Goal: Transaction & Acquisition: Purchase product/service

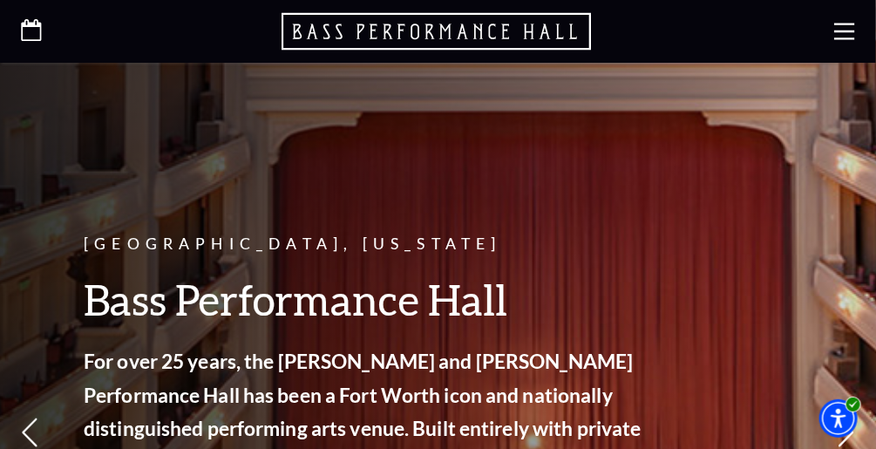
scroll to position [169, 0]
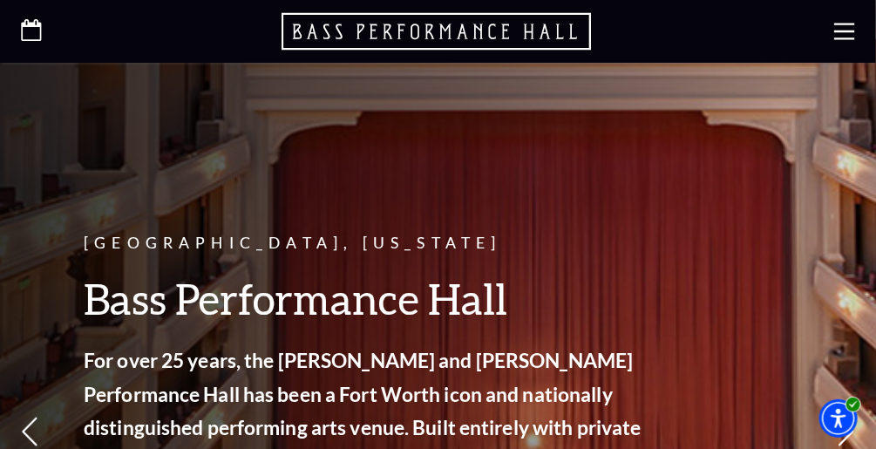
click at [851, 21] on icon at bounding box center [845, 31] width 21 height 21
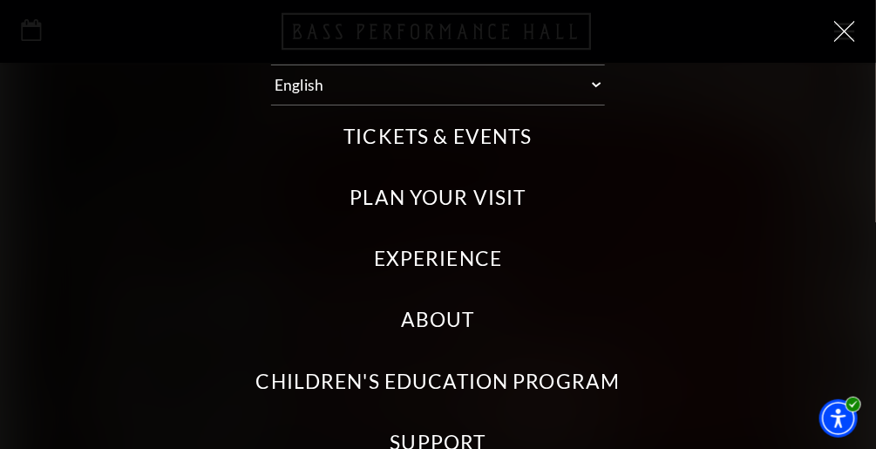
click at [425, 128] on label "Tickets & Events" at bounding box center [438, 137] width 188 height 28
click at [0, 0] on Events "Tickets & Events" at bounding box center [0, 0] width 0 height 0
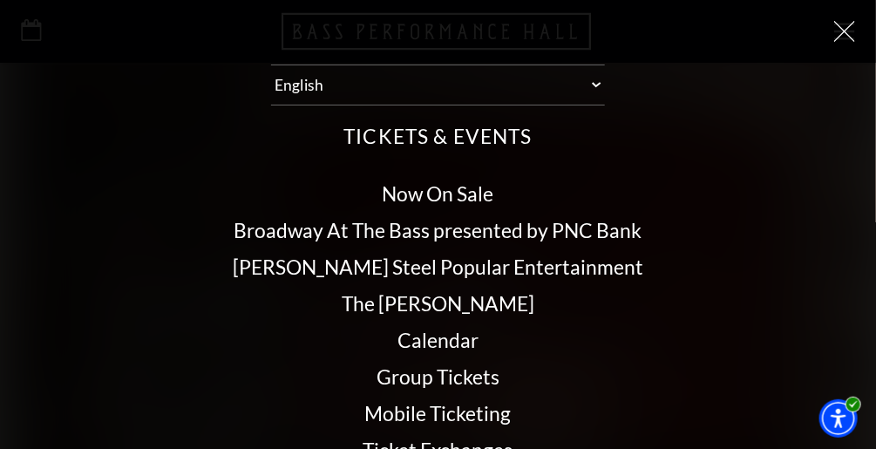
click at [424, 342] on link "Calendar" at bounding box center [438, 340] width 81 height 24
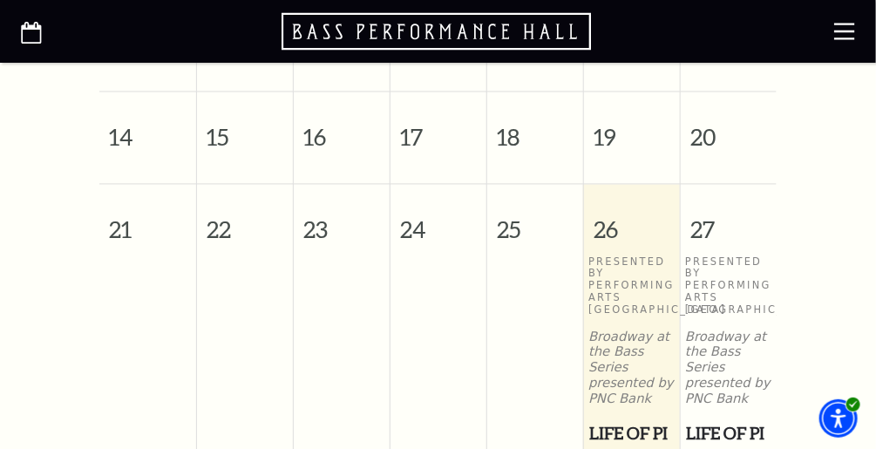
scroll to position [950, 0]
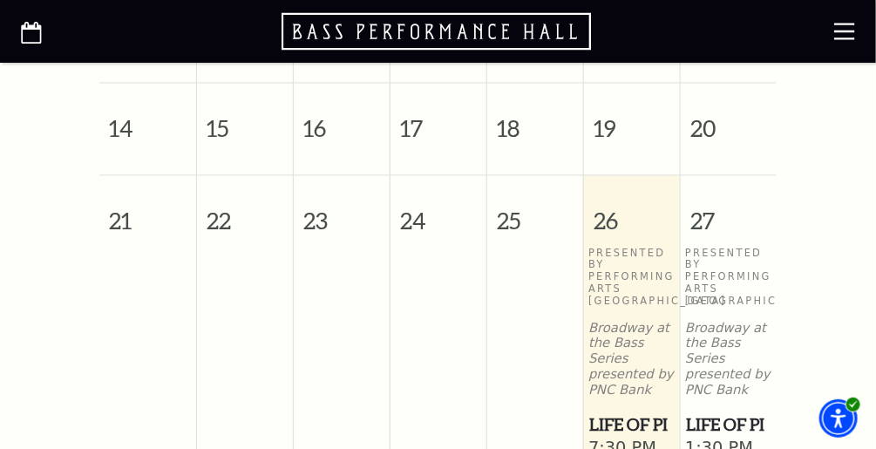
click at [724, 412] on span "Life of Pi" at bounding box center [728, 425] width 85 height 26
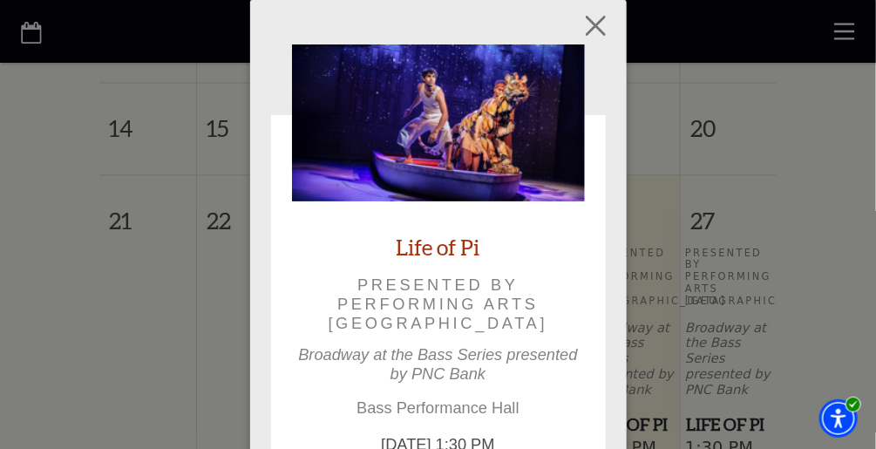
click at [580, 394] on div "Life of Pi Presented by Performing Arts Fort Worth Broadway at the Bass Series …" at bounding box center [438, 299] width 293 height 510
click at [407, 244] on link "Life of Pi" at bounding box center [439, 247] width 84 height 29
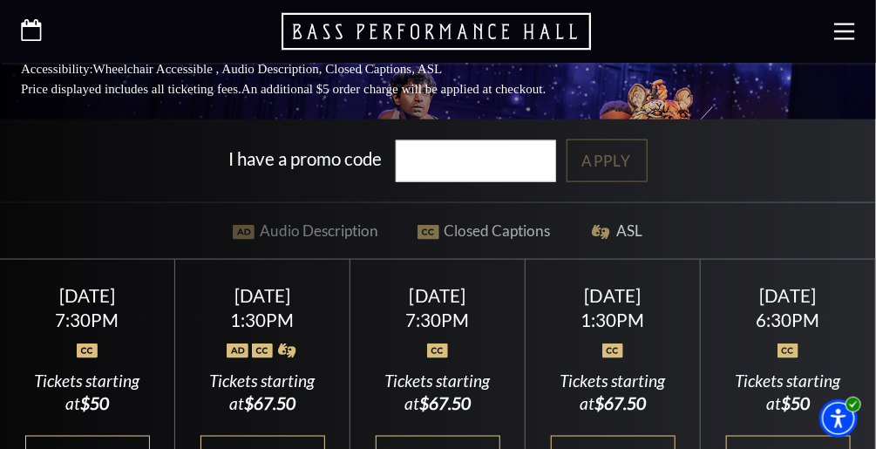
scroll to position [602, 0]
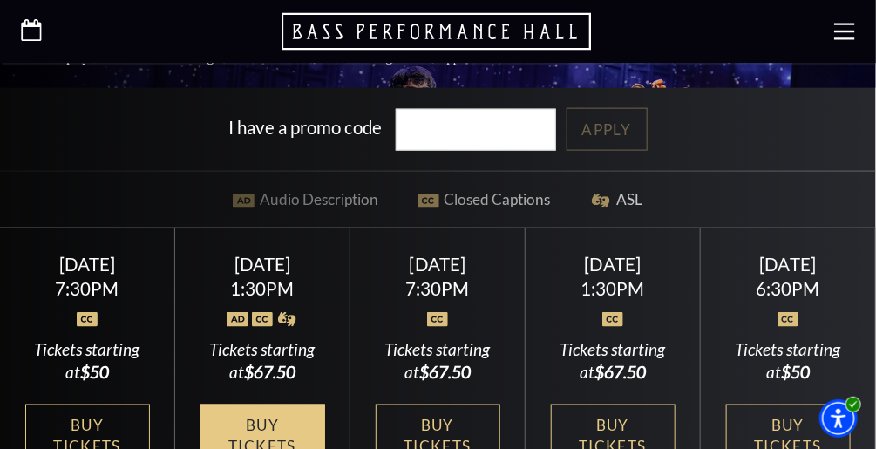
click at [257, 424] on link "Buy Tickets" at bounding box center [263, 437] width 125 height 64
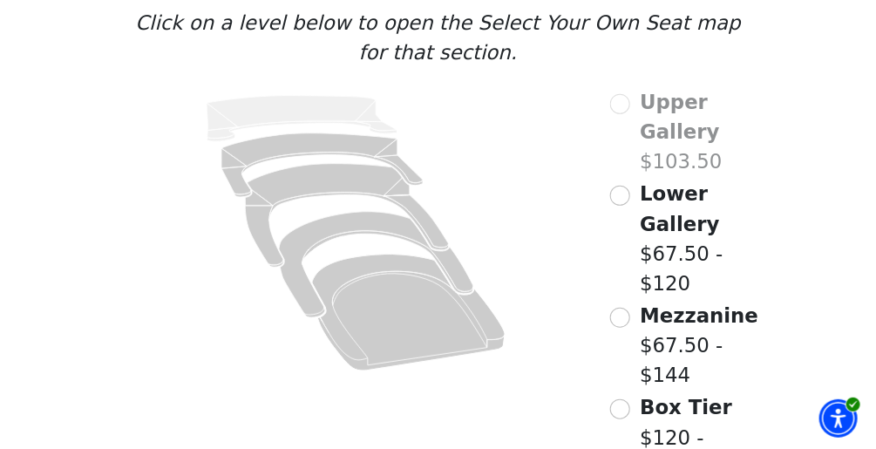
scroll to position [253, 0]
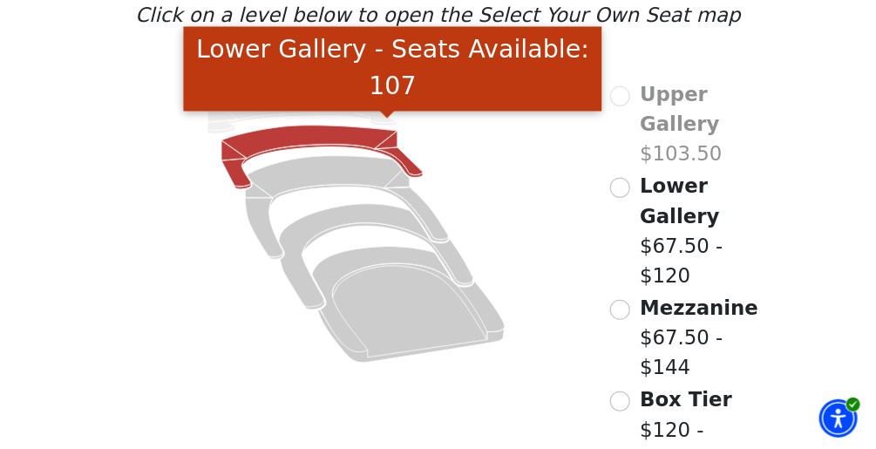
click at [295, 146] on icon "Lower Gallery - Seats Available: 107" at bounding box center [321, 158] width 201 height 64
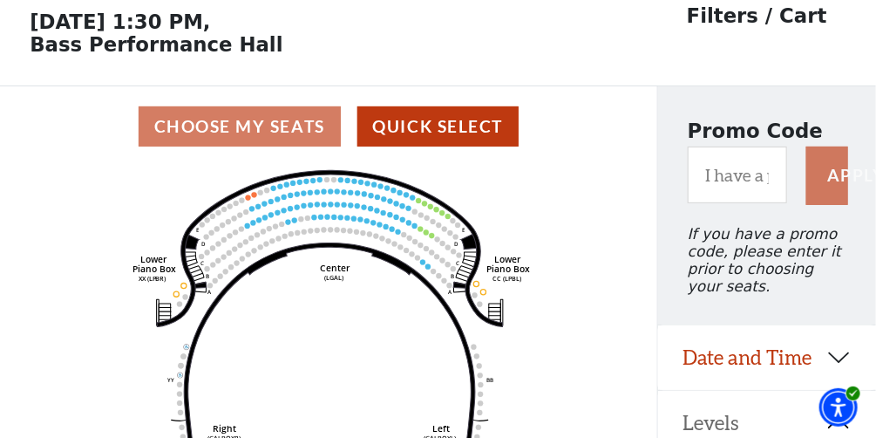
scroll to position [96, 0]
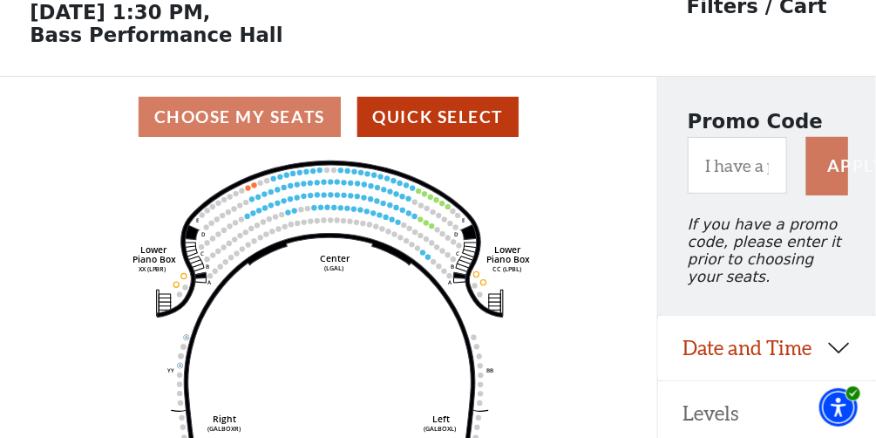
click at [295, 146] on div "Choose My Seats Quick Select" at bounding box center [328, 117] width 657 height 80
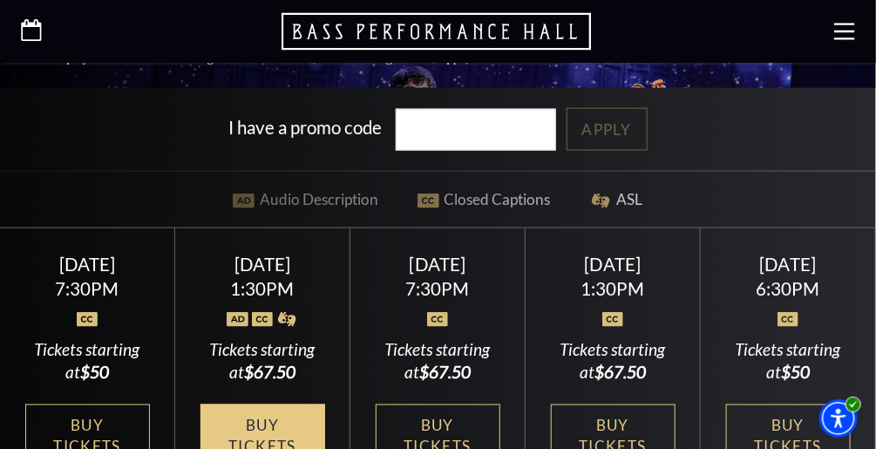
click at [271, 425] on link "Buy Tickets" at bounding box center [263, 437] width 125 height 64
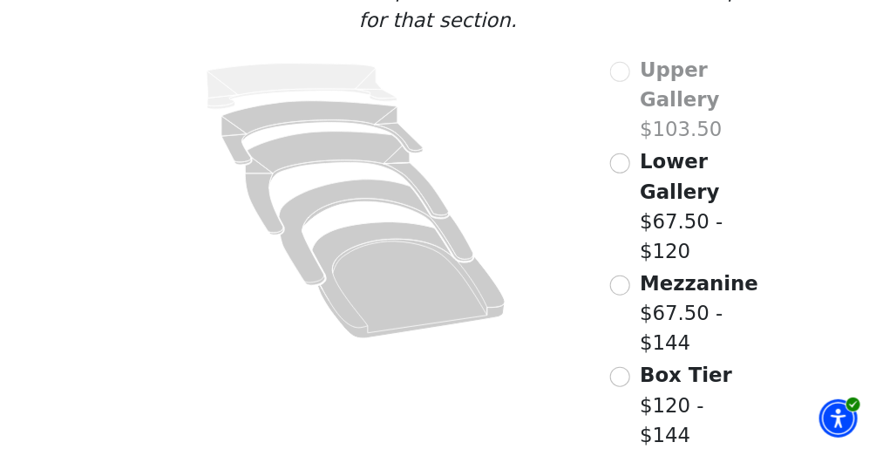
scroll to position [285, 0]
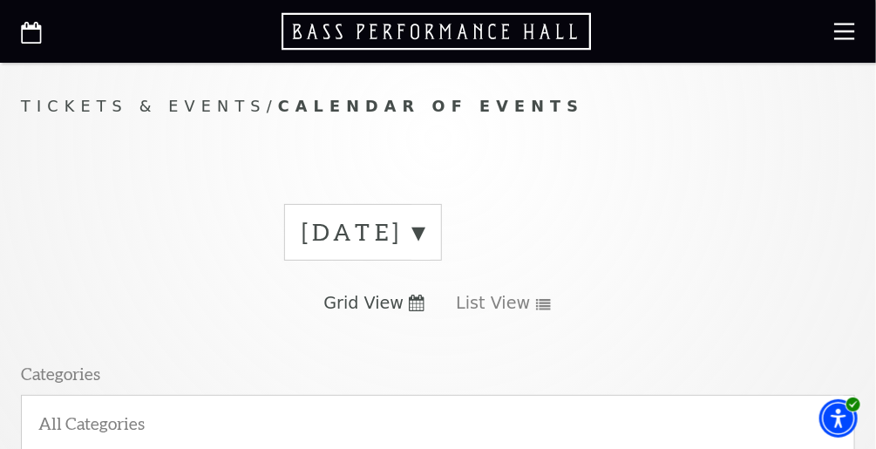
click at [425, 232] on label "[DATE]" at bounding box center [363, 232] width 123 height 32
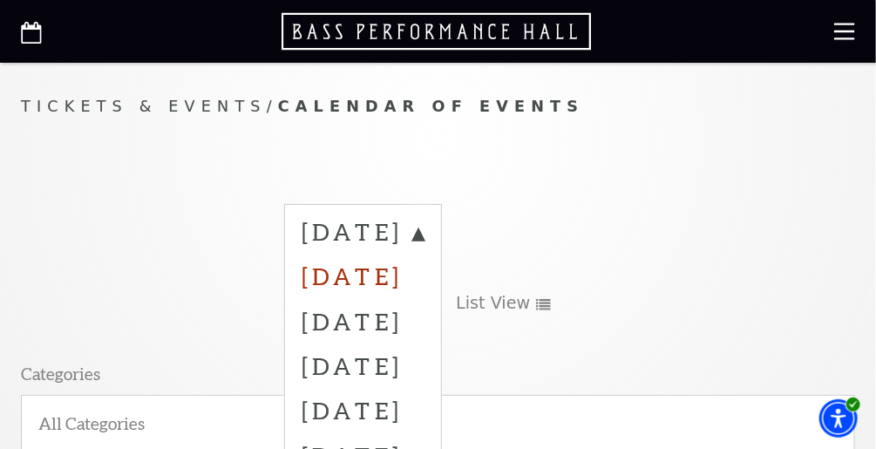
click at [356, 271] on label "[DATE]" at bounding box center [363, 276] width 123 height 44
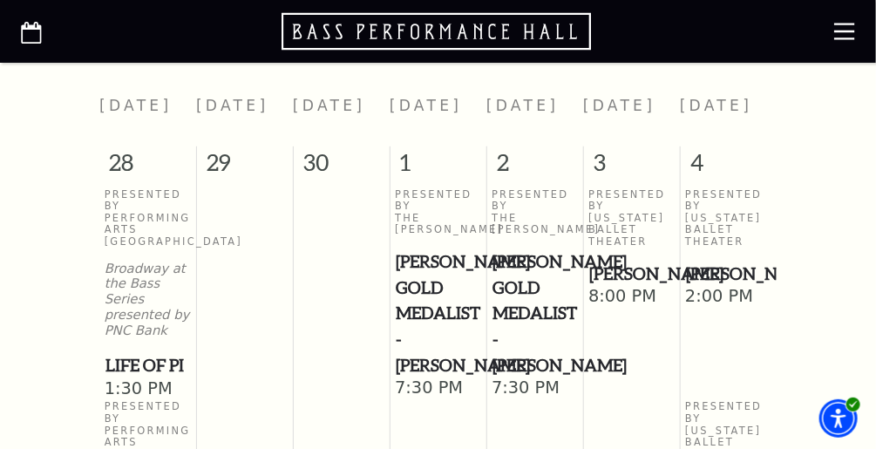
scroll to position [750, 0]
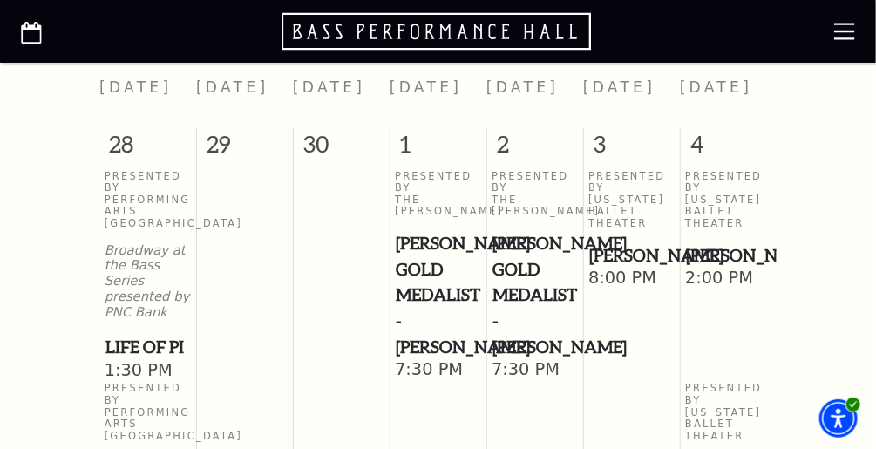
click at [709, 253] on span "[PERSON_NAME]" at bounding box center [728, 256] width 85 height 26
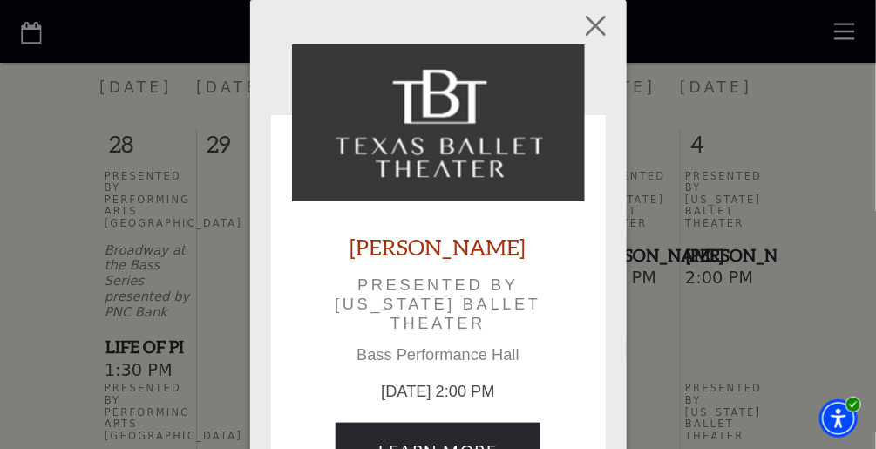
click at [426, 237] on link "[PERSON_NAME]" at bounding box center [439, 247] width 176 height 29
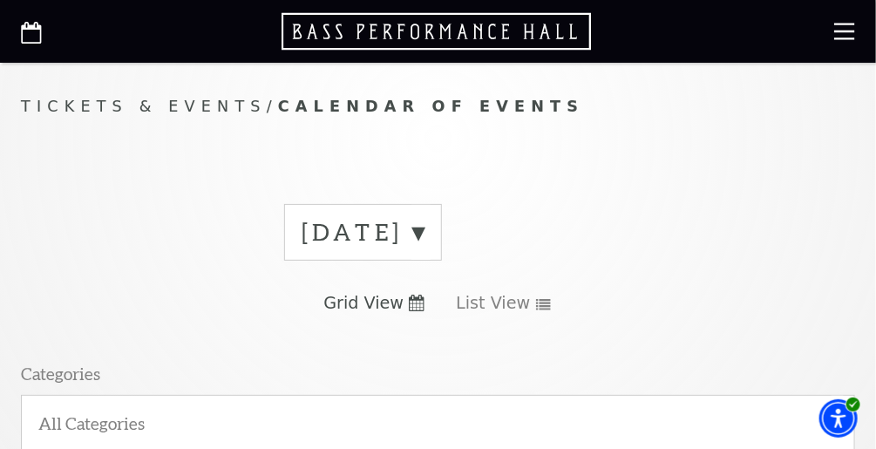
click at [425, 231] on label "[DATE]" at bounding box center [363, 232] width 123 height 32
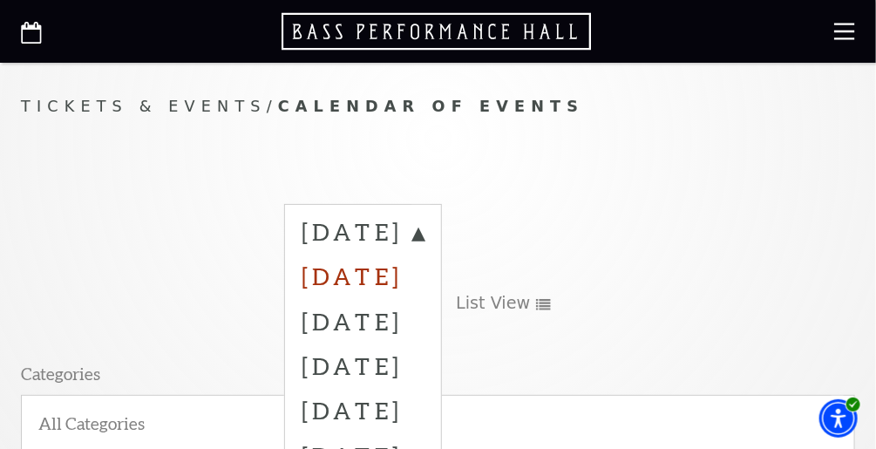
click at [365, 279] on label "[DATE]" at bounding box center [363, 276] width 123 height 44
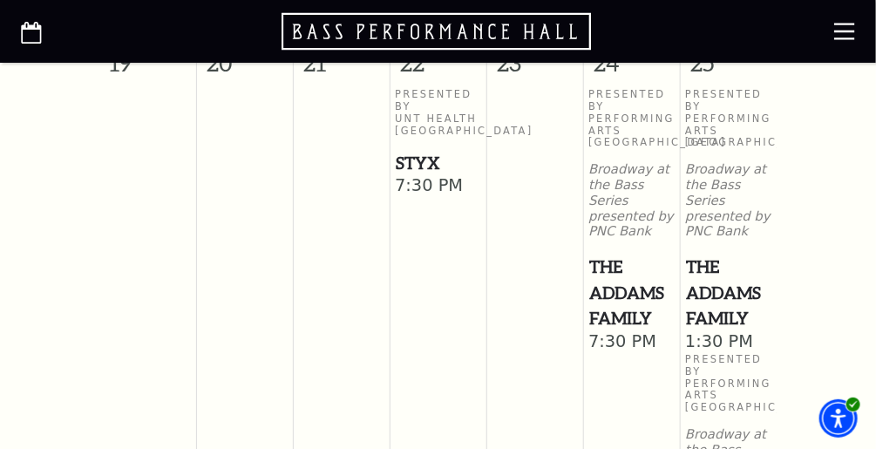
scroll to position [1955, 0]
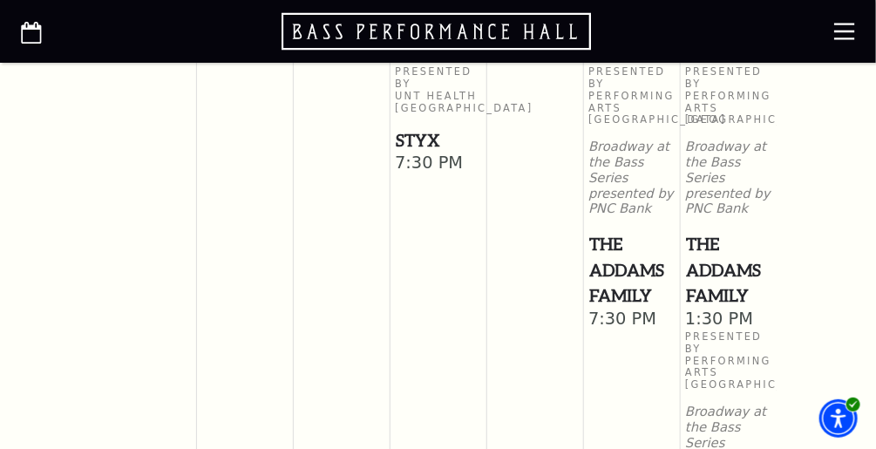
click at [708, 277] on span "The Addams Family" at bounding box center [728, 270] width 85 height 78
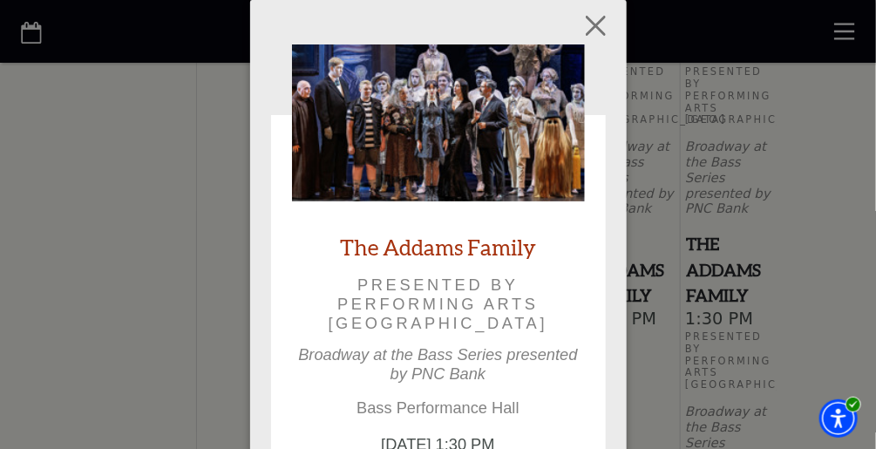
click at [411, 242] on link "The Addams Family" at bounding box center [438, 247] width 196 height 29
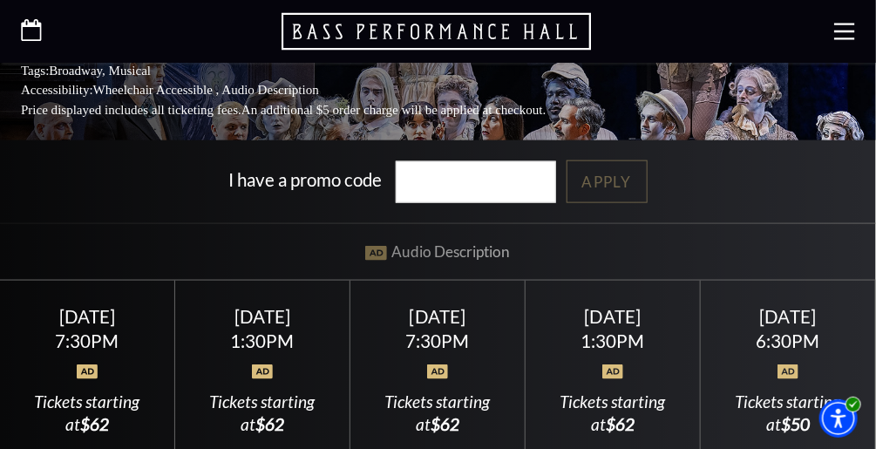
scroll to position [581, 0]
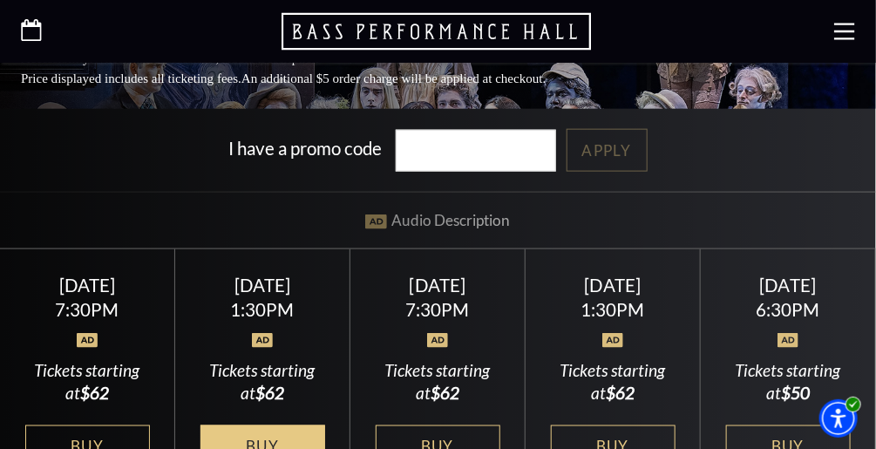
click at [256, 439] on link "Buy Tickets" at bounding box center [263, 458] width 125 height 64
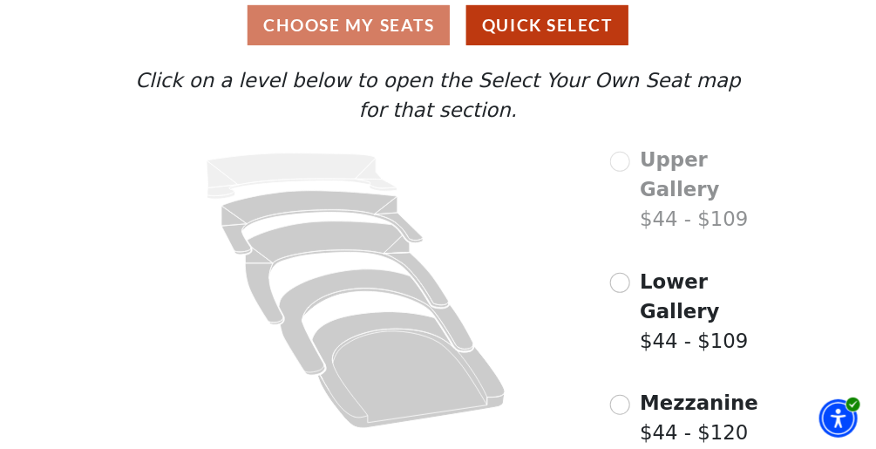
scroll to position [211, 0]
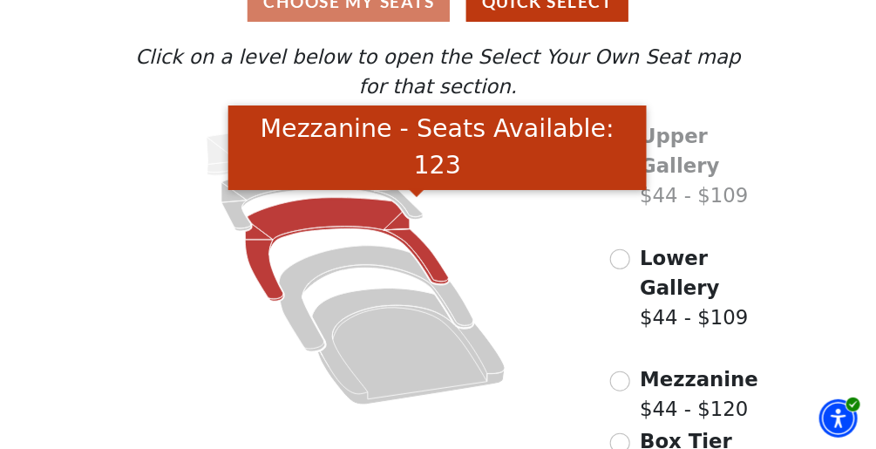
click at [316, 225] on icon "Mezzanine - Seats Available: 123" at bounding box center [347, 250] width 204 height 104
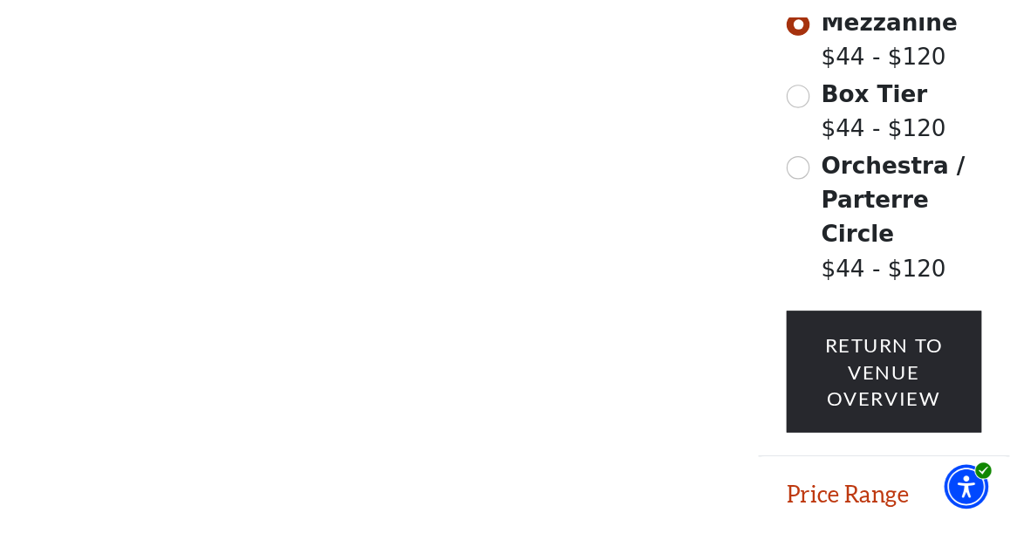
scroll to position [761, 0]
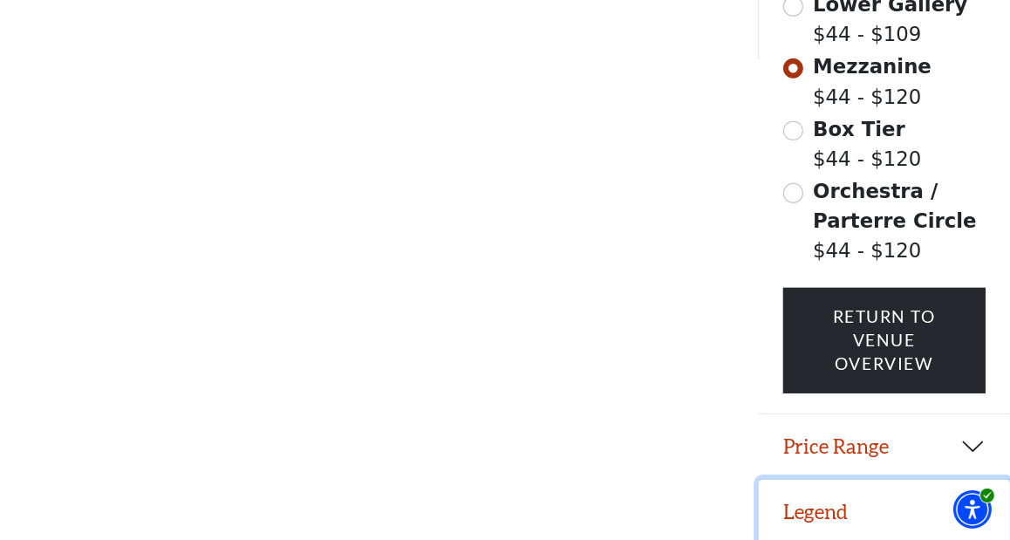
click at [829, 448] on button "Legend" at bounding box center [885, 512] width 252 height 65
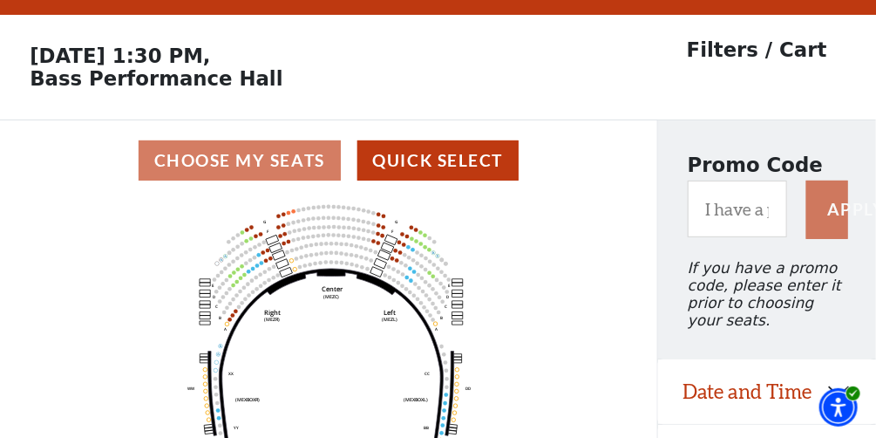
scroll to position [0, 0]
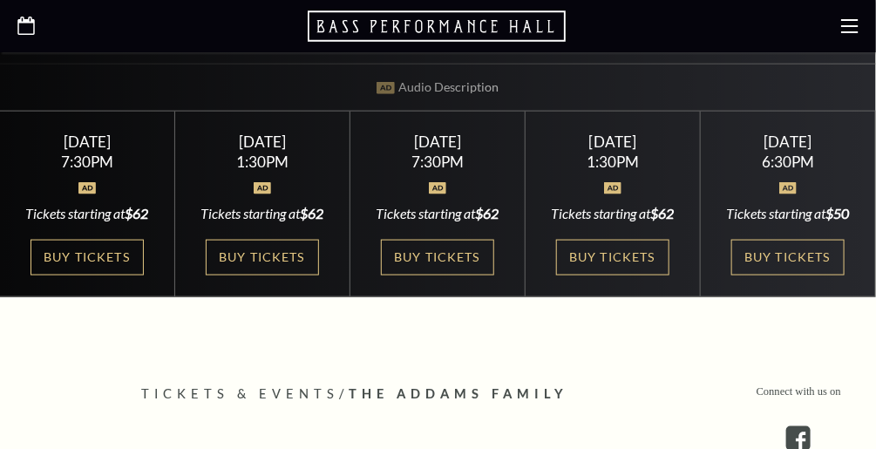
scroll to position [581, 0]
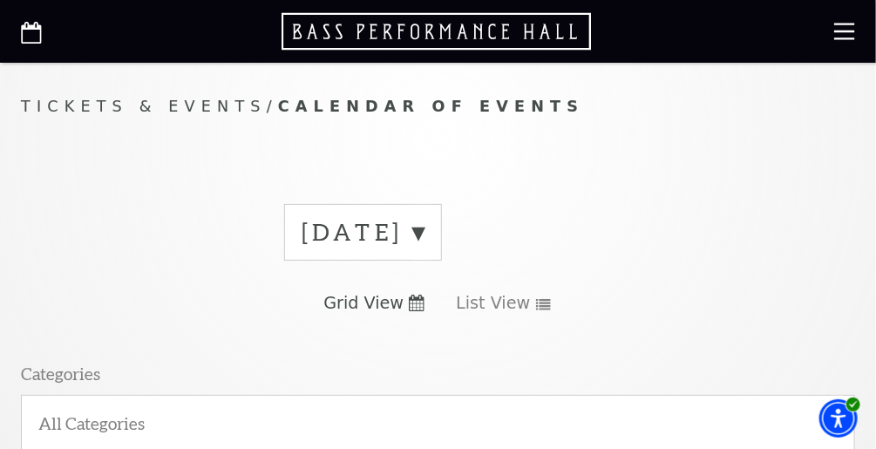
click at [425, 233] on label "September 2025" at bounding box center [363, 232] width 123 height 32
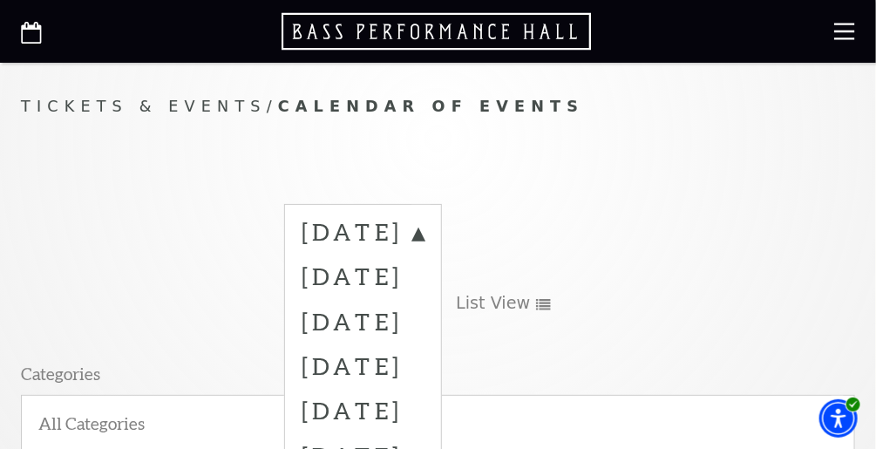
drag, startPoint x: 565, startPoint y: 233, endPoint x: 392, endPoint y: 315, distance: 191.9
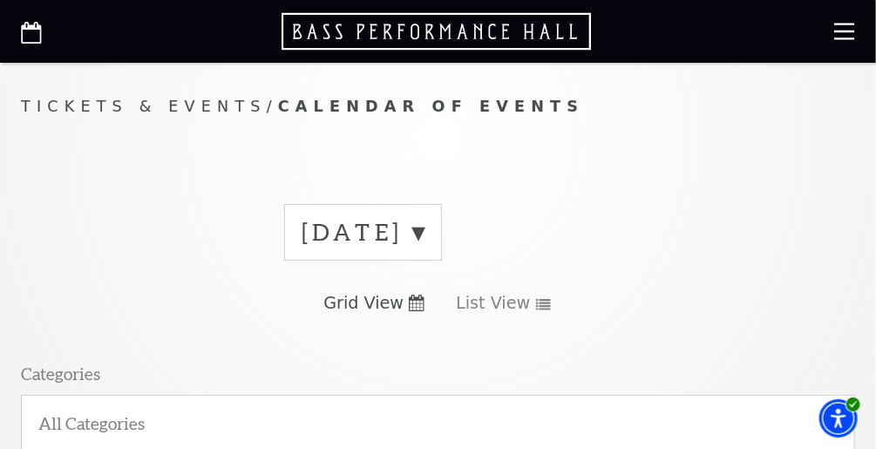
click at [392, 315] on div "September 2025 Grid View List View Categories All Categories Presenting Organiz…" at bounding box center [438, 440] width 835 height 504
click at [425, 235] on label "September 2025" at bounding box center [363, 232] width 123 height 32
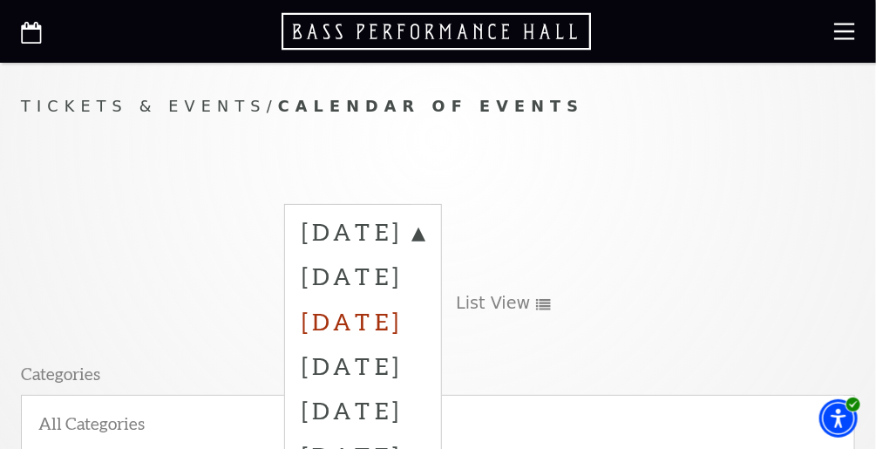
click at [373, 317] on label "November 2025" at bounding box center [363, 320] width 123 height 44
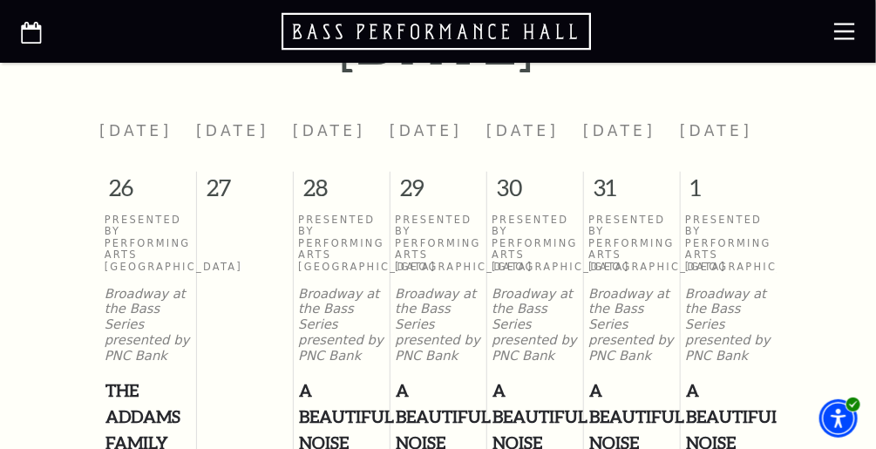
scroll to position [729, 0]
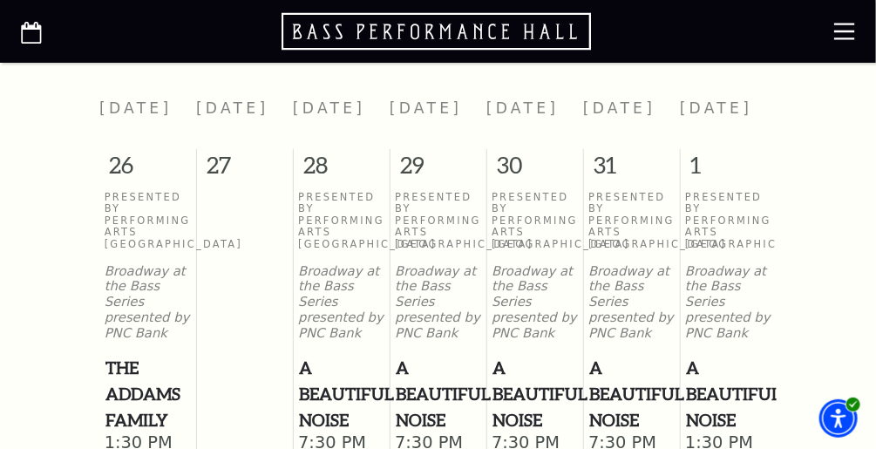
click at [723, 389] on span "A Beautiful Noise" at bounding box center [728, 395] width 85 height 78
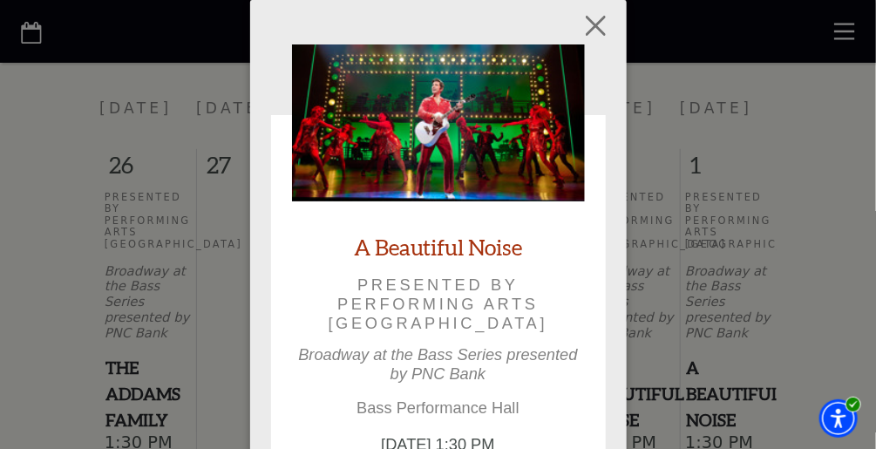
click at [442, 237] on link "A Beautiful Noise" at bounding box center [438, 247] width 168 height 29
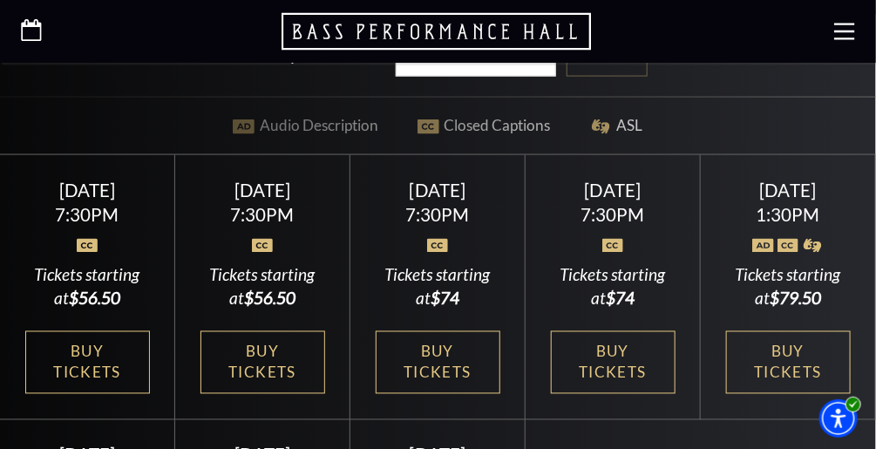
scroll to position [750, 0]
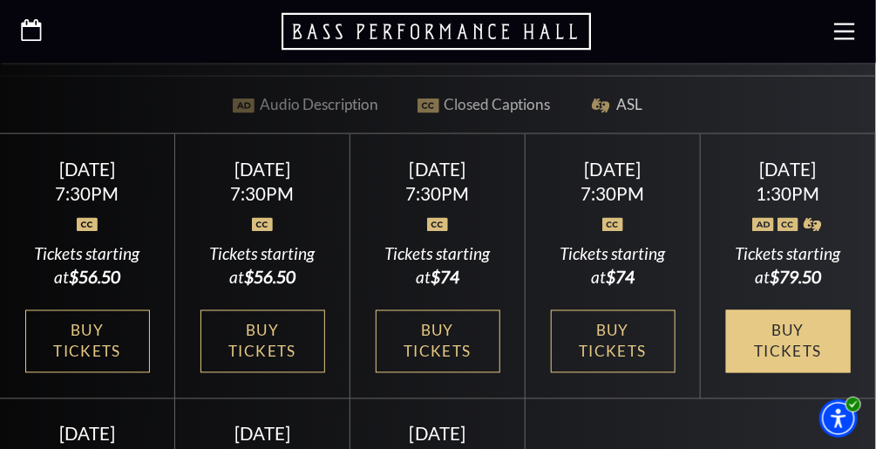
click at [788, 337] on link "Buy Tickets" at bounding box center [788, 342] width 125 height 64
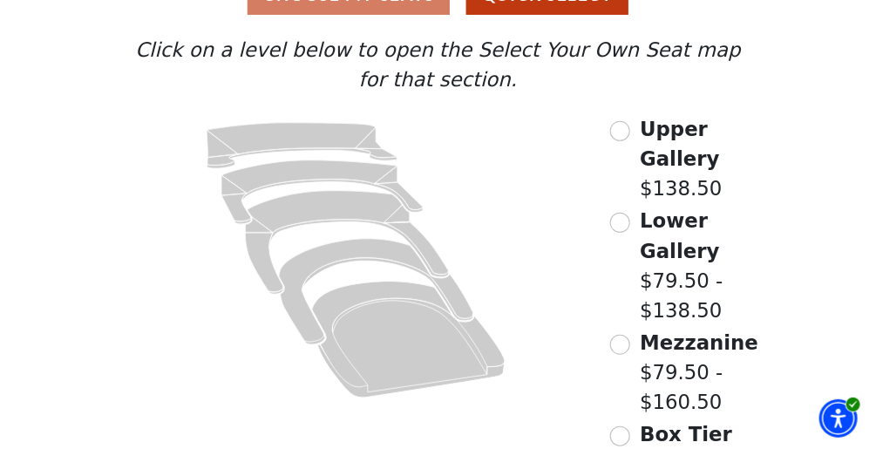
scroll to position [221, 0]
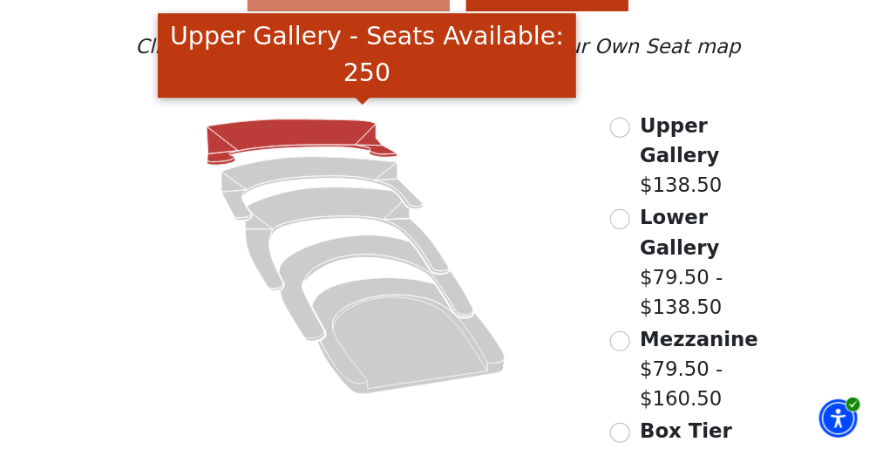
click at [300, 131] on icon "Upper Gallery - Seats Available: 250" at bounding box center [302, 142] width 191 height 46
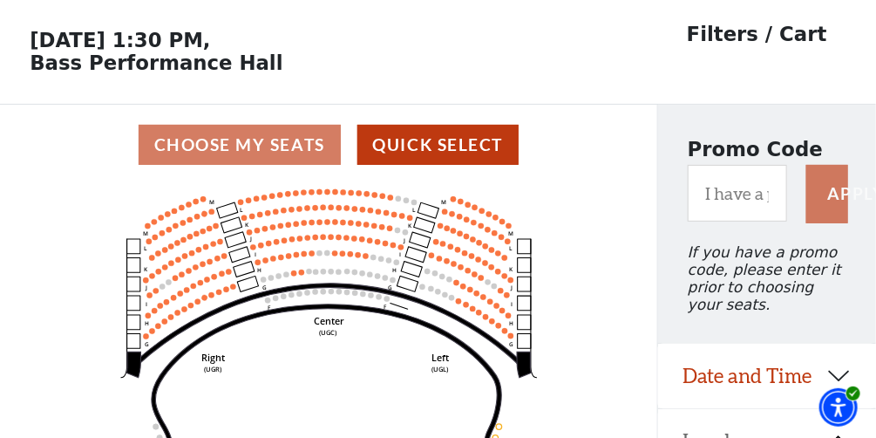
scroll to position [96, 0]
